Goal: Transaction & Acquisition: Purchase product/service

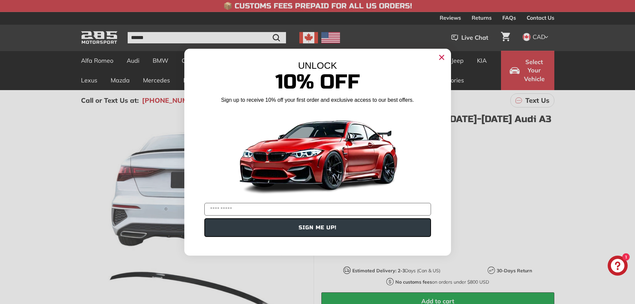
click at [439, 59] on icon "Close dialog" at bounding box center [441, 57] width 4 height 4
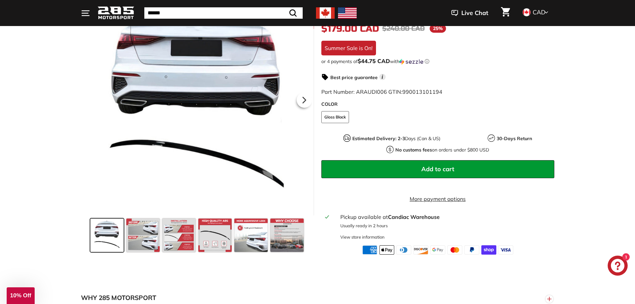
scroll to position [133, 0]
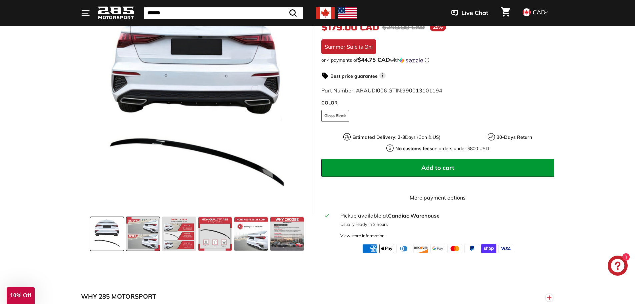
click at [152, 236] on span at bounding box center [142, 233] width 33 height 33
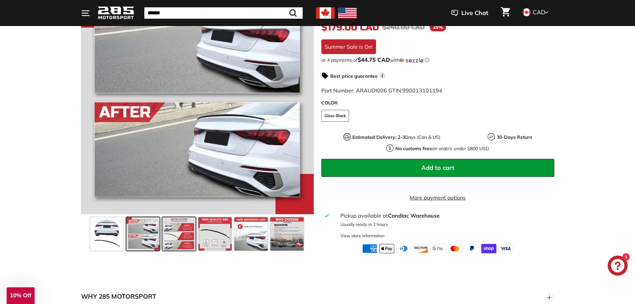
click at [177, 237] on span at bounding box center [178, 233] width 33 height 33
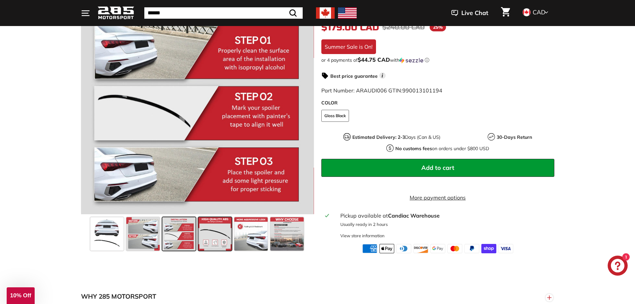
click at [204, 234] on span at bounding box center [214, 233] width 33 height 33
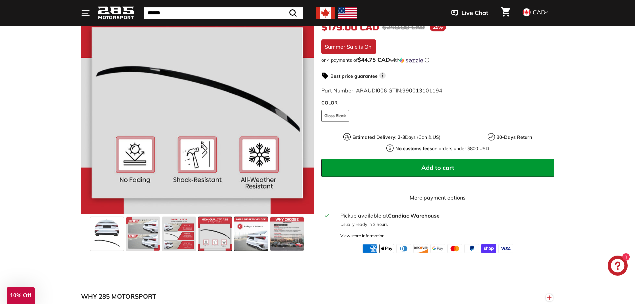
click at [238, 233] on span at bounding box center [250, 233] width 33 height 33
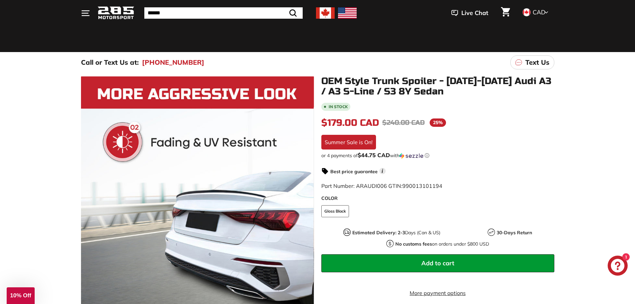
scroll to position [33, 0]
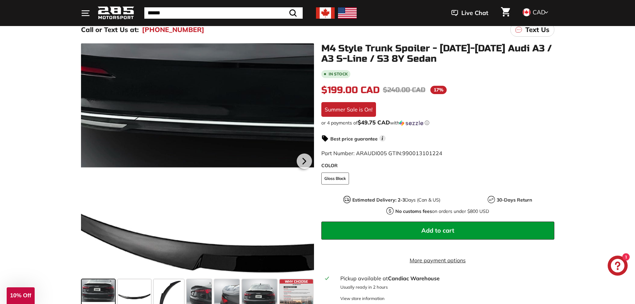
scroll to position [67, 0]
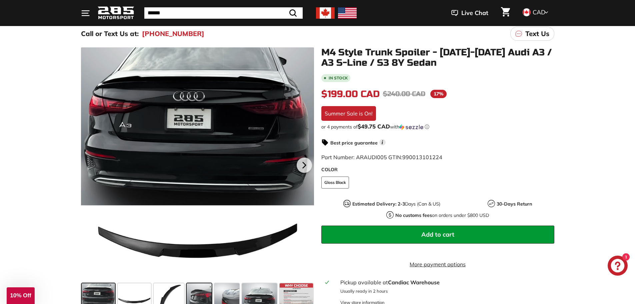
click at [193, 298] on span at bounding box center [199, 299] width 25 height 33
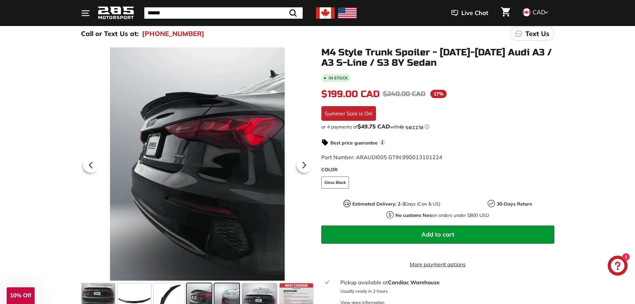
click at [224, 294] on span at bounding box center [226, 299] width 25 height 33
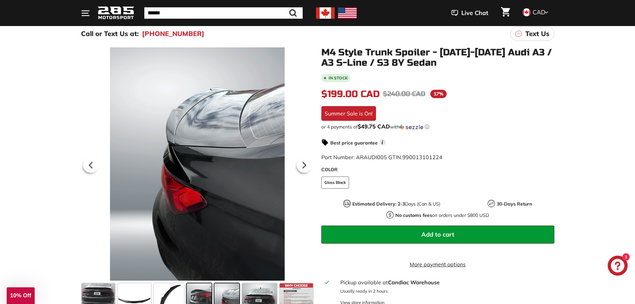
click at [204, 293] on span at bounding box center [199, 299] width 25 height 33
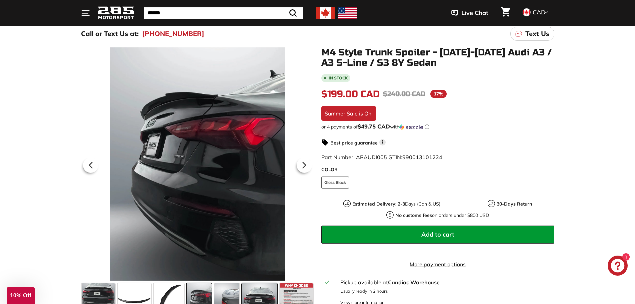
click at [260, 285] on span at bounding box center [259, 299] width 35 height 33
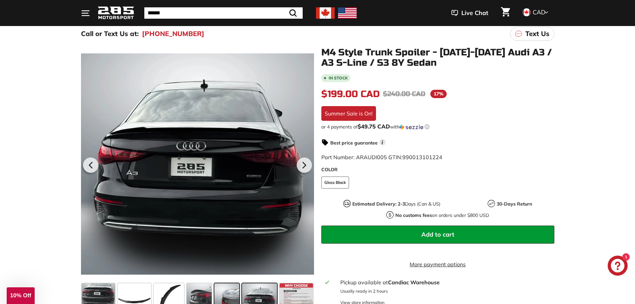
click at [230, 291] on span at bounding box center [226, 299] width 25 height 33
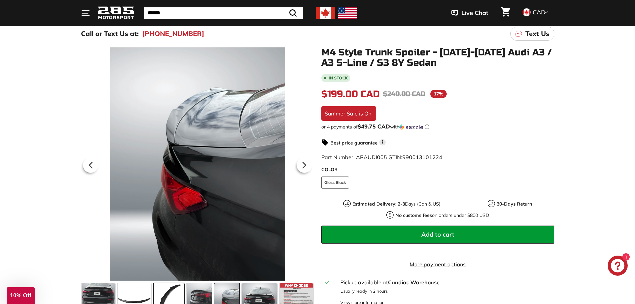
click at [168, 296] on span at bounding box center [169, 299] width 31 height 33
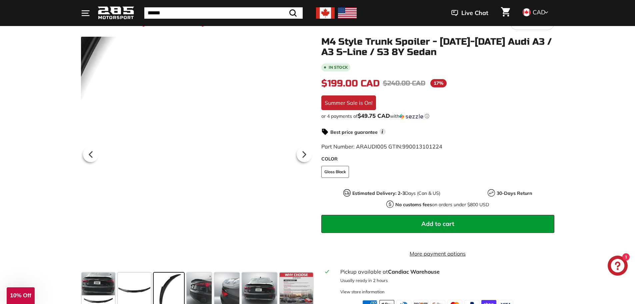
scroll to position [100, 0]
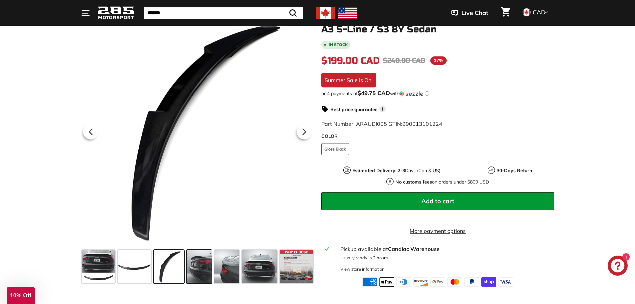
click at [204, 262] on span at bounding box center [199, 266] width 25 height 33
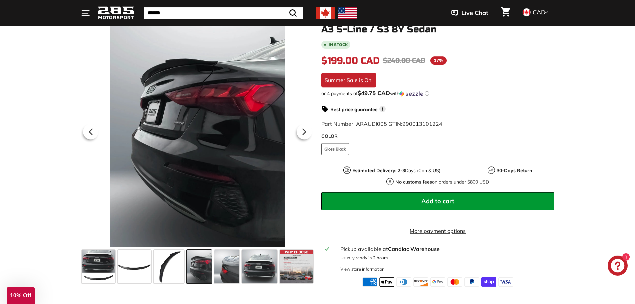
click at [437, 199] on span "Add to cart" at bounding box center [437, 201] width 33 height 8
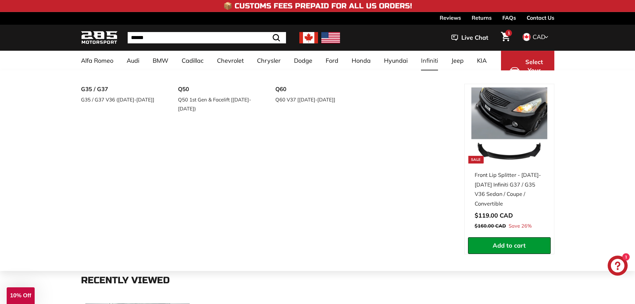
click at [591, 171] on div "**********" at bounding box center [317, 170] width 635 height 200
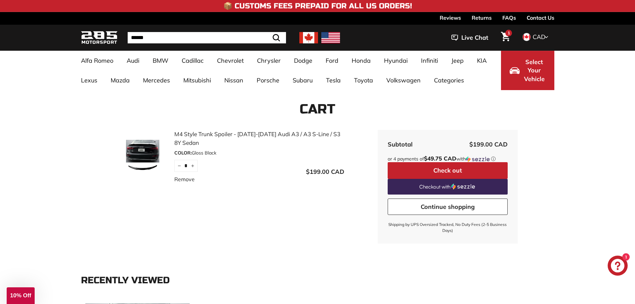
click at [531, 75] on span "Select Your Vehicle" at bounding box center [534, 71] width 23 height 26
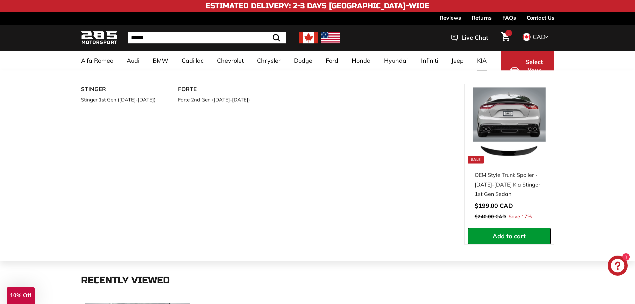
click at [570, 109] on div "**********" at bounding box center [317, 165] width 635 height 191
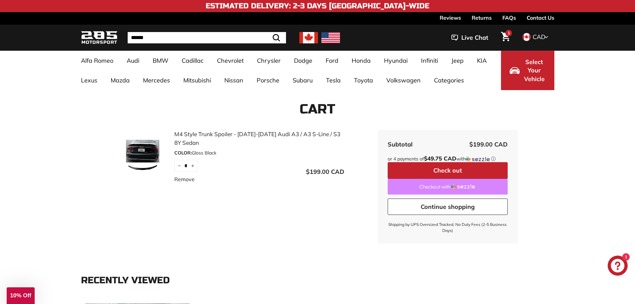
click at [443, 189] on link "Checkout with" at bounding box center [448, 187] width 120 height 16
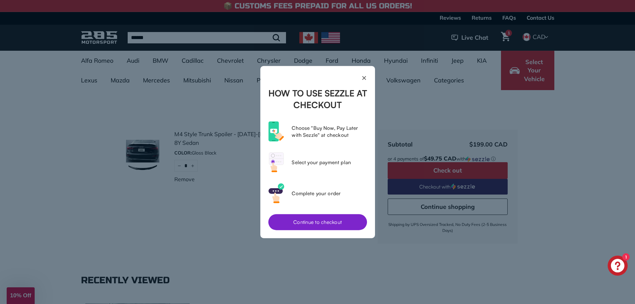
click at [327, 222] on button "Continue to checkout" at bounding box center [317, 222] width 99 height 16
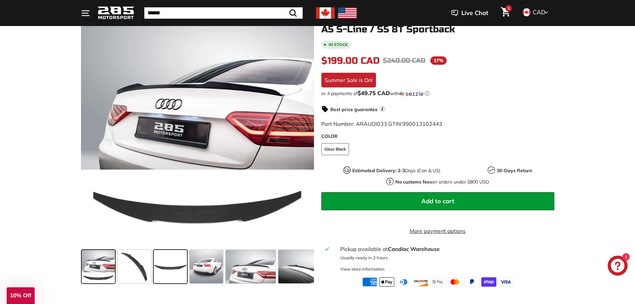
click at [163, 256] on span at bounding box center [170, 266] width 33 height 33
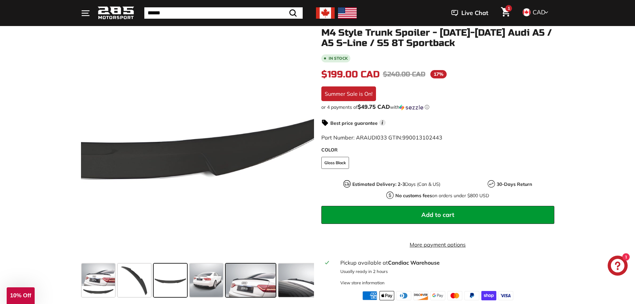
scroll to position [100, 0]
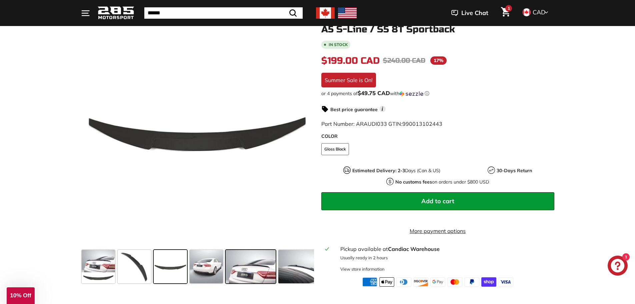
click at [251, 281] on span at bounding box center [251, 266] width 50 height 33
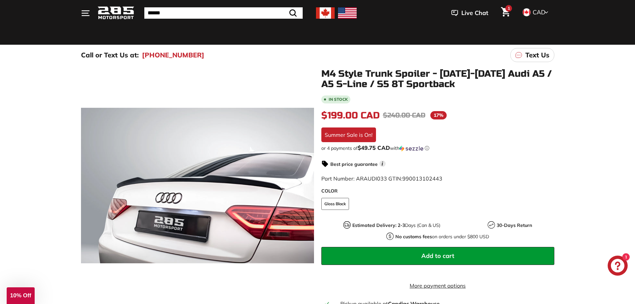
scroll to position [33, 0]
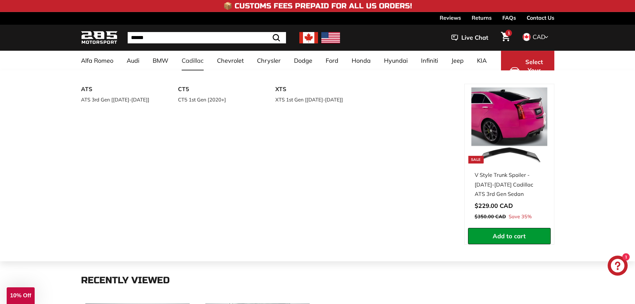
drag, startPoint x: 581, startPoint y: 178, endPoint x: 591, endPoint y: 175, distance: 10.6
click at [582, 177] on div "**********" at bounding box center [317, 165] width 635 height 191
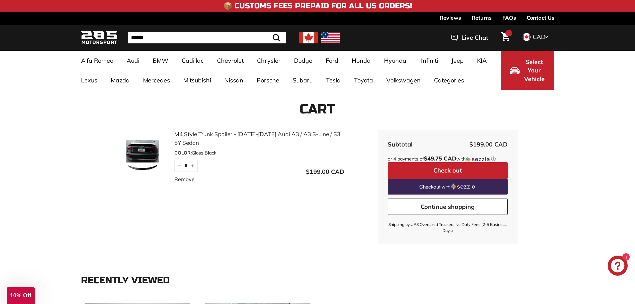
click at [182, 133] on link "M4 Style Trunk Spoiler - [DATE]-[DATE] Audi A3 / A3 S-Line / S3 8Y Sedan" at bounding box center [259, 138] width 170 height 17
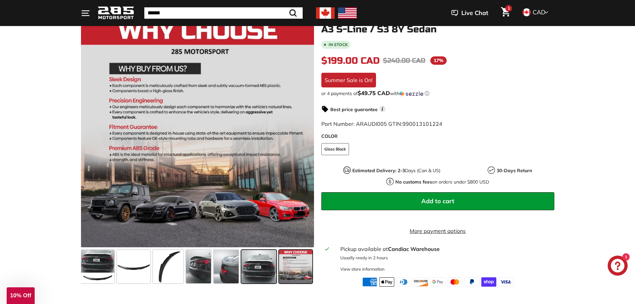
click at [268, 266] on span at bounding box center [258, 266] width 35 height 33
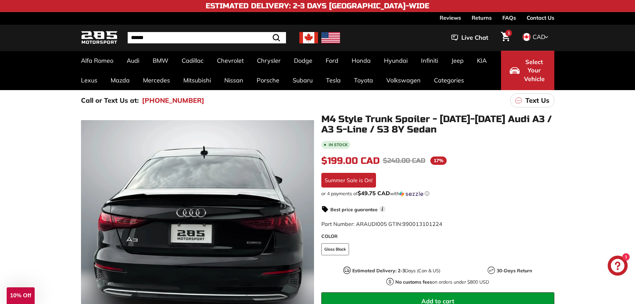
click at [505, 36] on icon "Cart" at bounding box center [505, 36] width 9 height 9
